Goal: Task Accomplishment & Management: Use online tool/utility

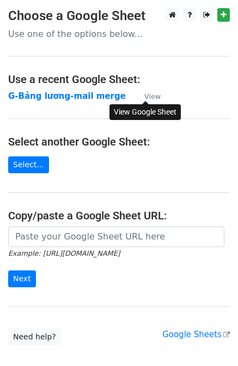
click at [157, 98] on small "View" at bounding box center [152, 96] width 16 height 8
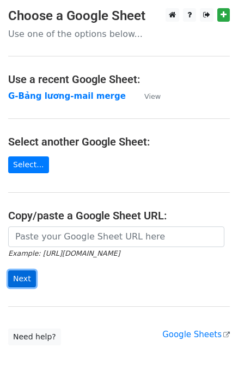
click at [26, 281] on input "Next" at bounding box center [22, 279] width 28 height 17
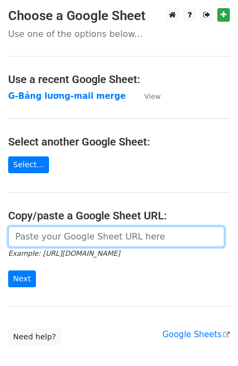
click at [96, 238] on input "url" at bounding box center [116, 237] width 216 height 21
click at [63, 240] on input "url" at bounding box center [116, 237] width 216 height 21
paste input "[URL][DOMAIN_NAME]"
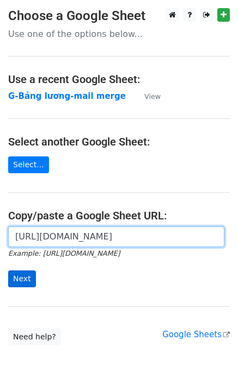
type input "[URL][DOMAIN_NAME]"
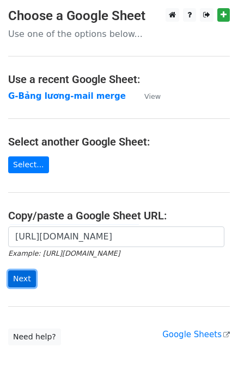
click at [18, 281] on input "Next" at bounding box center [22, 279] width 28 height 17
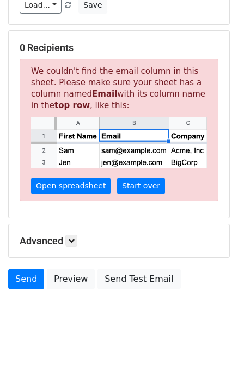
scroll to position [148, 0]
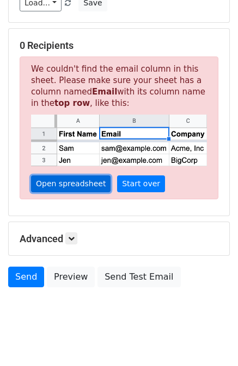
click at [86, 176] on link "Open spreadsheet" at bounding box center [70, 184] width 79 height 17
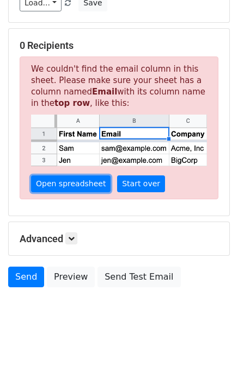
scroll to position [39, 0]
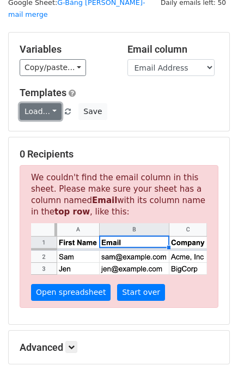
click at [40, 103] on link "Load..." at bounding box center [41, 111] width 42 height 17
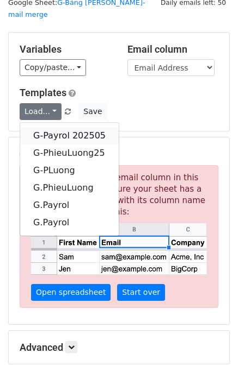
click at [53, 127] on link "G-Payrol 202505" at bounding box center [69, 135] width 98 height 17
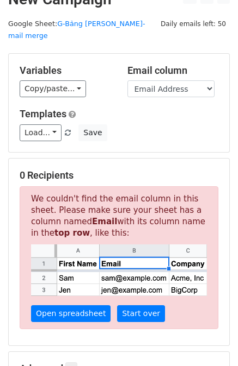
scroll to position [0, 0]
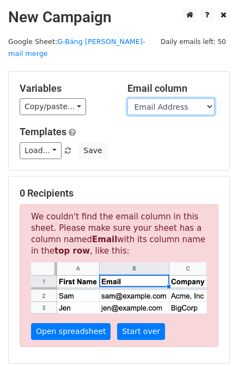
click at [189, 98] on select "STT MSNV Name Taxcode Position Level Status Bank Recipient D1 D2 D3 D4 D5 D6 D7…" at bounding box center [170, 106] width 87 height 17
select select "Recipient"
click at [127, 98] on select "STT MSNV Name Taxcode Position Level Status Bank Recipient D1 D2 D3 D4 D5 D6 D7…" at bounding box center [170, 106] width 87 height 17
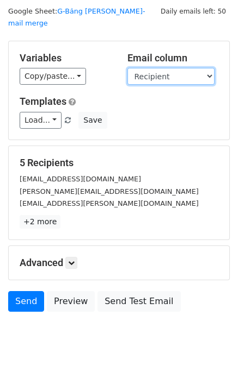
scroll to position [54, 0]
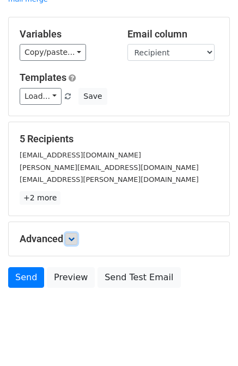
click at [77, 233] on link at bounding box center [71, 239] width 12 height 12
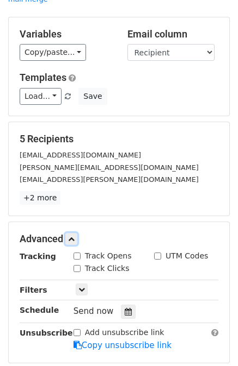
scroll to position [161, 0]
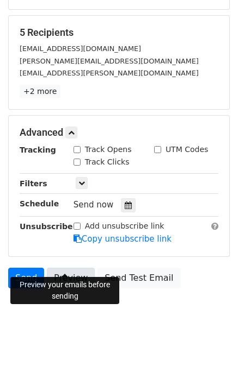
click at [72, 268] on link "Preview" at bounding box center [71, 278] width 48 height 21
click at [24, 268] on link "Send" at bounding box center [26, 278] width 36 height 21
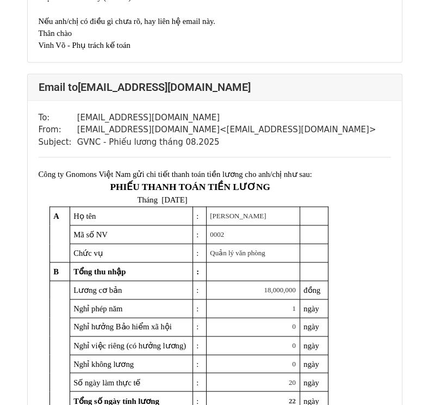
scroll to position [689, 0]
